Goal: Information Seeking & Learning: Learn about a topic

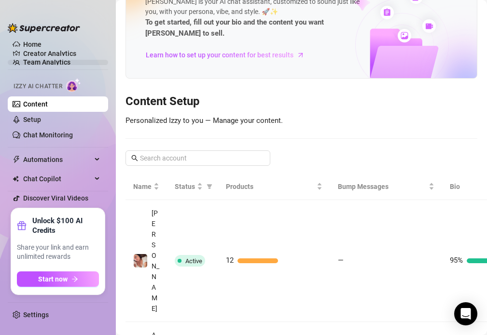
click at [52, 60] on link "Team Analytics" at bounding box center [46, 62] width 47 height 8
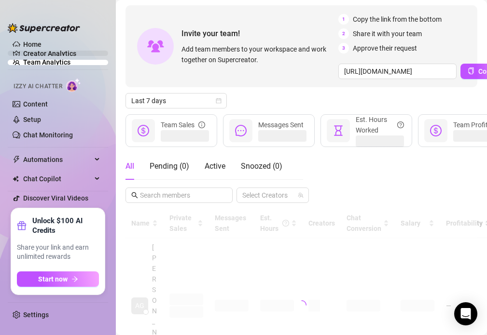
click at [55, 52] on link "Creator Analytics" at bounding box center [61, 53] width 77 height 15
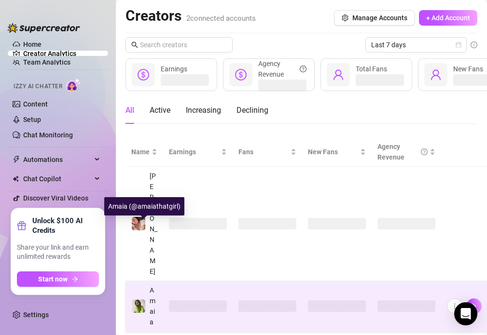
click at [139, 300] on img at bounding box center [139, 307] width 14 height 14
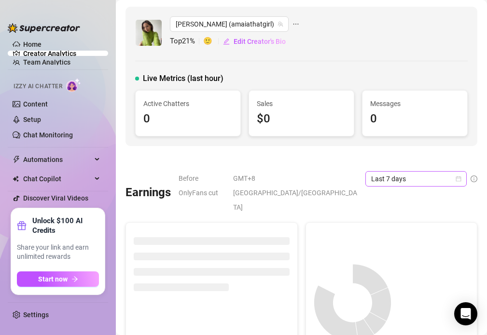
click at [399, 177] on span "Last 7 days" at bounding box center [416, 179] width 90 height 14
click at [430, 138] on div "[PERSON_NAME] (amaiathatgirl) Top 21 % 🙂 Edit Creator's Bio Live Metrics (last …" at bounding box center [301, 76] width 352 height 139
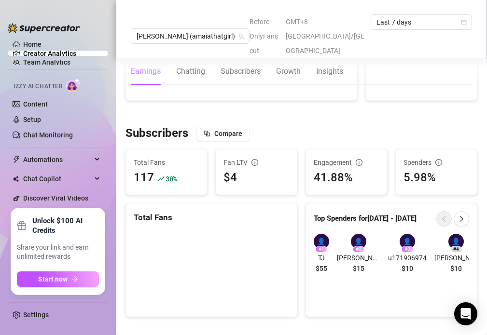
scroll to position [525, 0]
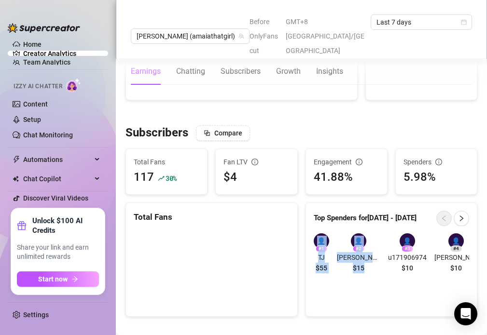
drag, startPoint x: 354, startPoint y: 269, endPoint x: 373, endPoint y: 224, distance: 48.9
click at [373, 226] on div "👤 # 1 TJ $55 👤 # 2 [PERSON_NAME] | Logistics ([PERSON_NAME]) | [US_STATE] | 25 …" at bounding box center [391, 255] width 171 height 59
click at [357, 287] on div "Top Spenders for [DATE] - [DATE] 👤 # 1 TJ $55 👤 # 2 [PERSON_NAME] | Logistics (…" at bounding box center [391, 260] width 172 height 114
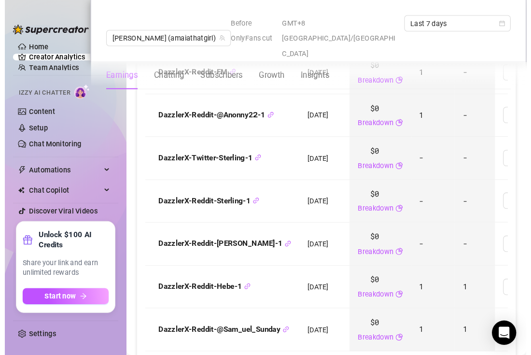
scroll to position [1284, 0]
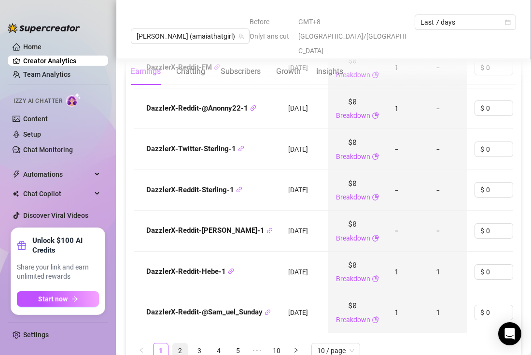
click at [178, 335] on link "2" at bounding box center [180, 350] width 14 height 14
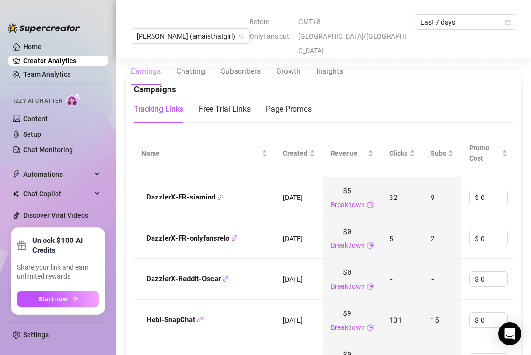
scroll to position [1029, 0]
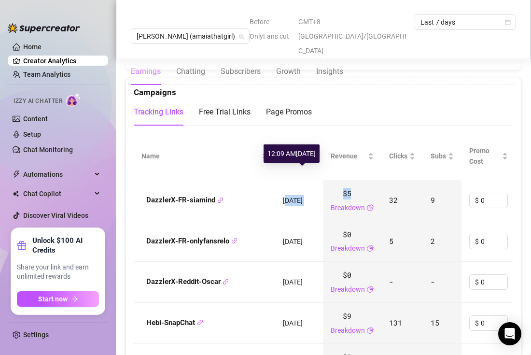
drag, startPoint x: 358, startPoint y: 164, endPoint x: 286, endPoint y: 170, distance: 72.2
click at [286, 180] on tr "DazzlerX-FR-siamind [DATE] $5 Breakdown 32 9 $ 0 — $1 - Last scan: 15 hours ago" at bounding box center [444, 200] width 620 height 41
click at [286, 196] on span "[DATE]" at bounding box center [293, 200] width 20 height 8
drag, startPoint x: 281, startPoint y: 169, endPoint x: 295, endPoint y: 172, distance: 14.4
click at [295, 180] on td "[DATE]" at bounding box center [299, 200] width 48 height 41
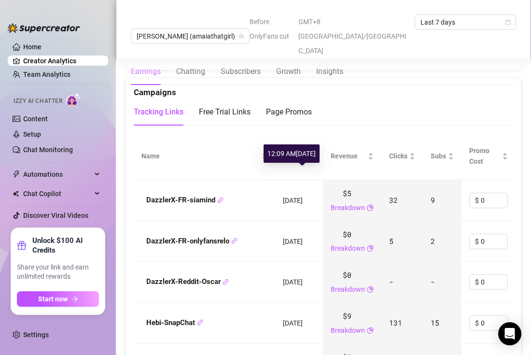
click at [290, 186] on td "[DATE]" at bounding box center [299, 200] width 48 height 41
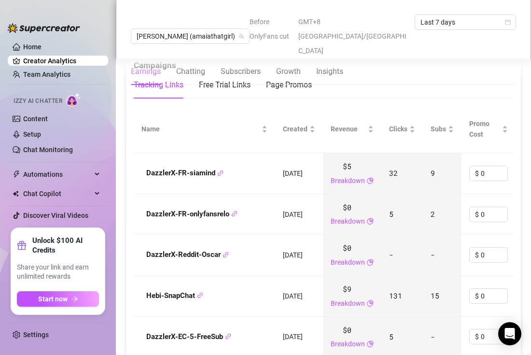
scroll to position [1067, 0]
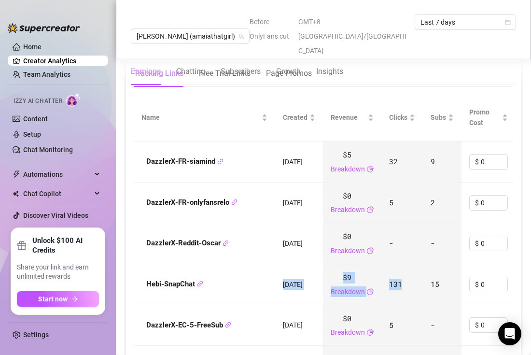
drag, startPoint x: 288, startPoint y: 248, endPoint x: 387, endPoint y: 272, distance: 101.4
click at [387, 272] on tr "Hebi-SnapChat [DATE] $9 Breakdown 131 15 $ 0 — $1 - Last scan: 15 hours ago" at bounding box center [444, 284] width 620 height 41
click at [280, 264] on td "[DATE]" at bounding box center [299, 284] width 48 height 41
drag, startPoint x: 280, startPoint y: 246, endPoint x: 398, endPoint y: 265, distance: 118.8
click at [398, 265] on tr "Hebi-SnapChat [DATE] $9 Breakdown 131 15 $ 0 — $1 - Last scan: 15 hours ago" at bounding box center [444, 284] width 620 height 41
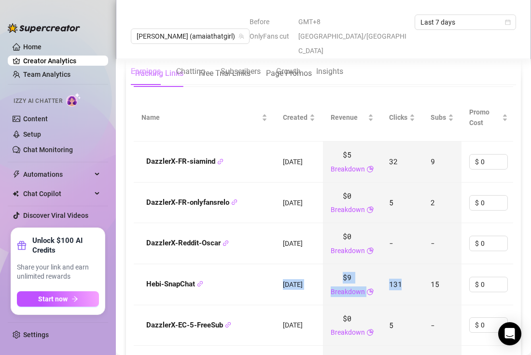
click at [293, 280] on span "[DATE]" at bounding box center [293, 284] width 20 height 8
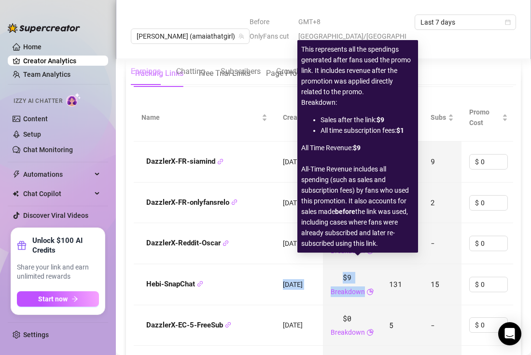
drag, startPoint x: 283, startPoint y: 255, endPoint x: 379, endPoint y: 267, distance: 96.7
click at [379, 267] on tr "Hebi-SnapChat [DATE] $9 Breakdown 131 15 $ 0 — $1 - Last scan: 15 hours ago" at bounding box center [444, 284] width 620 height 41
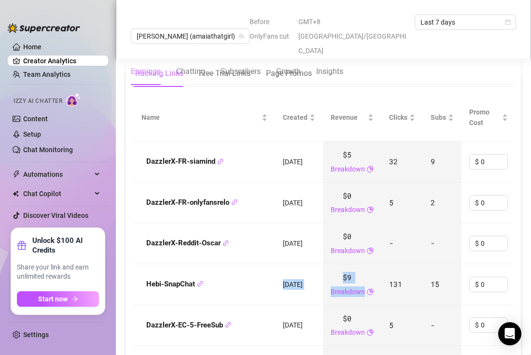
click at [299, 264] on td "[DATE]" at bounding box center [299, 284] width 48 height 41
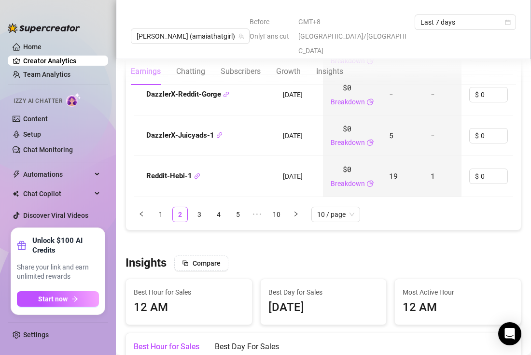
scroll to position [1431, 0]
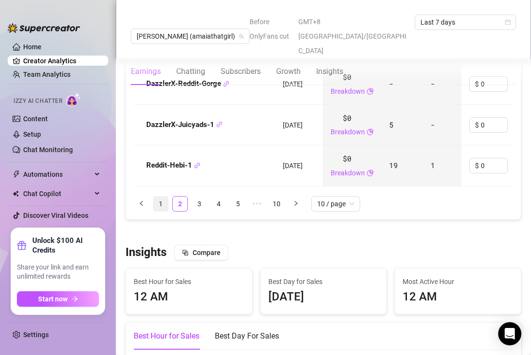
click at [159, 196] on link "1" at bounding box center [160, 203] width 14 height 14
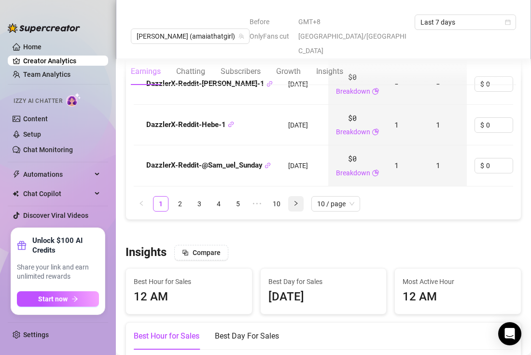
click at [178, 196] on link "2" at bounding box center [180, 203] width 14 height 14
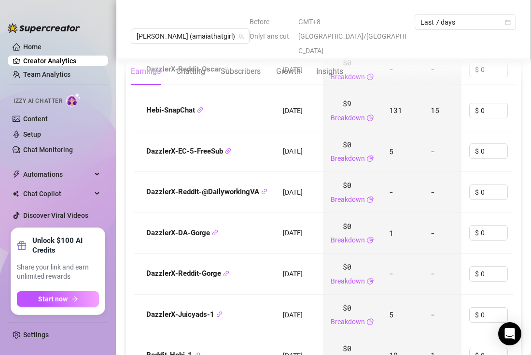
scroll to position [1270, 0]
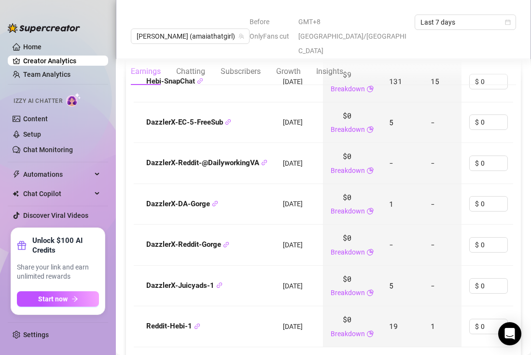
click at [158, 335] on div "Name Created Revenue Clicks Subs Promo Cost Fan Acquisition Cost Avg LTV ROI Sc…" at bounding box center [323, 131] width 395 height 497
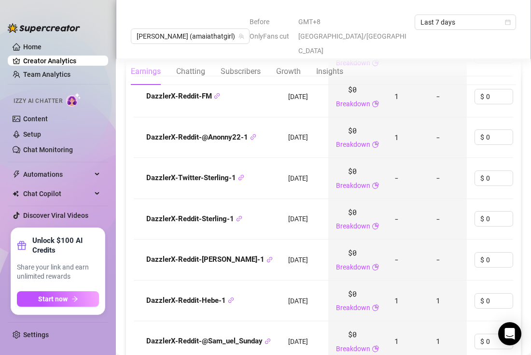
scroll to position [1262, 0]
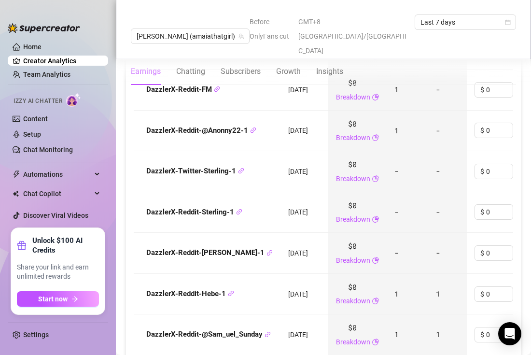
drag, startPoint x: 315, startPoint y: 184, endPoint x: 307, endPoint y: 232, distance: 48.4
click at [307, 232] on tbody "DazzlerX-Reddit-[PERSON_NAME] [DATE] $0 Breakdown 1 - $ 0 — $0 - Last scan: 15 …" at bounding box center [446, 151] width 625 height 408
click at [307, 233] on td "[DATE]" at bounding box center [304, 253] width 48 height 41
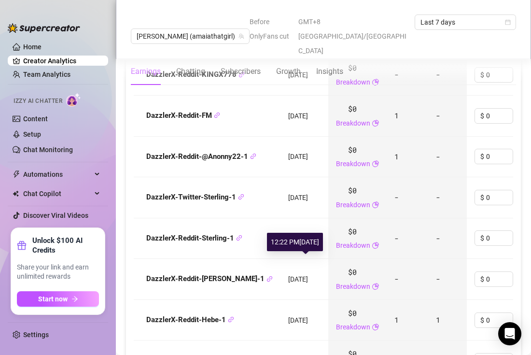
scroll to position [1216, 0]
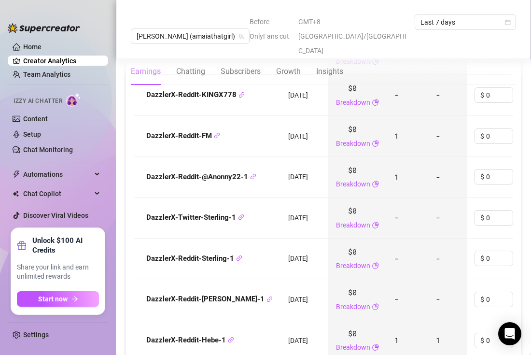
drag, startPoint x: 321, startPoint y: 180, endPoint x: 320, endPoint y: 238, distance: 57.9
click at [320, 239] on tbody "DazzlerX-Reddit-[PERSON_NAME] [DATE] $0 Breakdown 1 - $ 0 — $0 - Last scan: 15 …" at bounding box center [446, 197] width 625 height 408
click at [320, 238] on td "[DATE]" at bounding box center [304, 258] width 48 height 41
drag, startPoint x: 331, startPoint y: 239, endPoint x: 141, endPoint y: 181, distance: 198.6
click at [141, 181] on tbody "DazzlerX-Reddit-[PERSON_NAME] [DATE] $0 Breakdown 1 - $ 0 — $0 - Last scan: 15 …" at bounding box center [446, 197] width 625 height 408
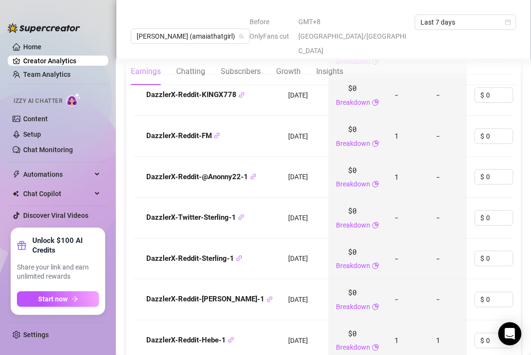
click at [141, 197] on td "DazzlerX-Twitter-Sterling-1" at bounding box center [207, 217] width 147 height 41
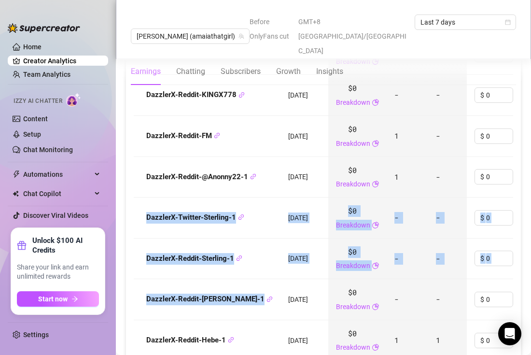
drag, startPoint x: 137, startPoint y: 189, endPoint x: 326, endPoint y: 251, distance: 199.1
click at [326, 251] on tbody "DazzlerX-Reddit-[PERSON_NAME] [DATE] $0 Breakdown 1 - $ 0 — $0 - Last scan: 15 …" at bounding box center [446, 197] width 625 height 408
click at [326, 279] on td "[DATE]" at bounding box center [304, 299] width 48 height 41
